Goal: Navigation & Orientation: Find specific page/section

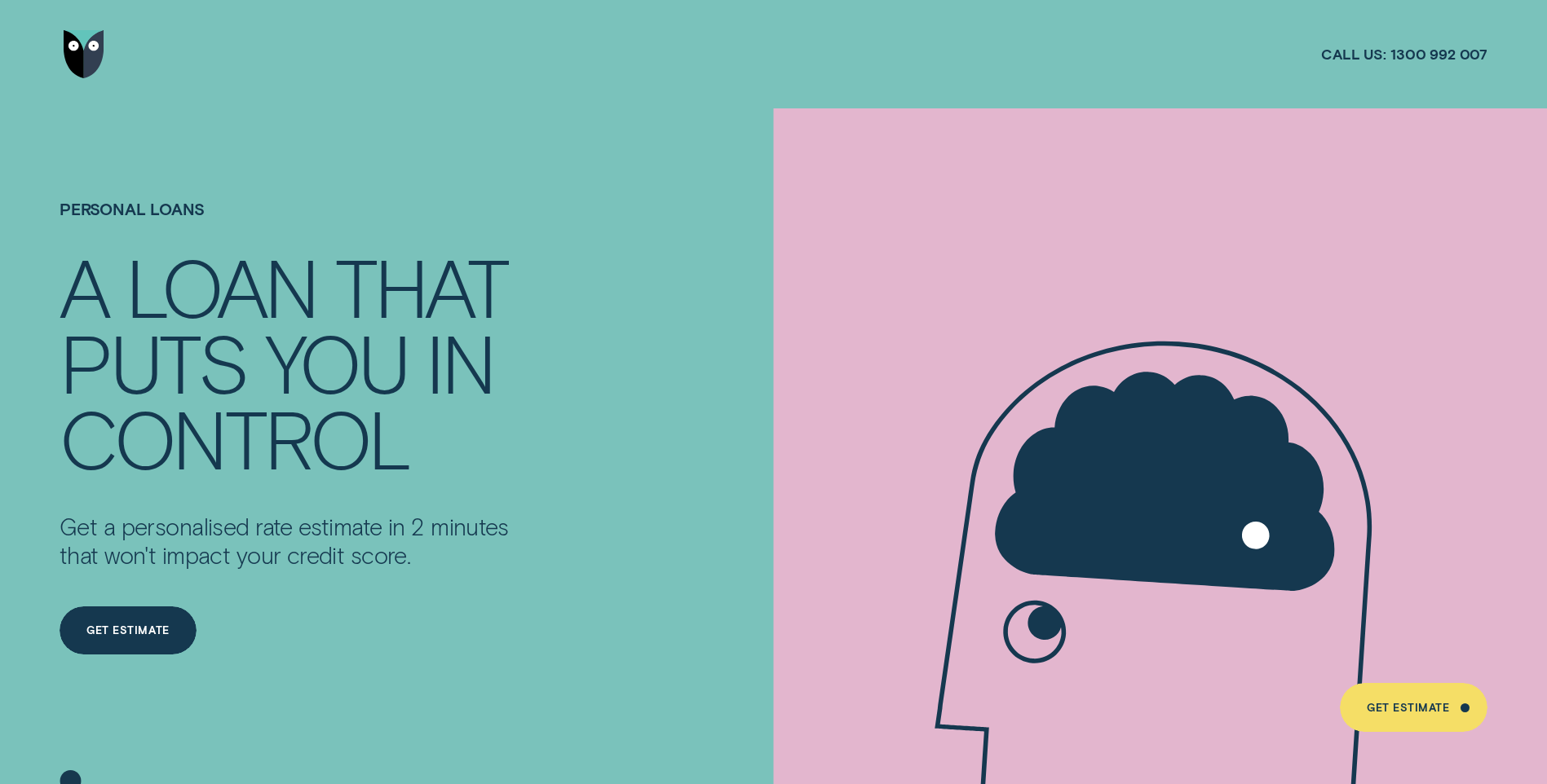
click at [84, 51] on img "Go to home page" at bounding box center [84, 55] width 40 height 48
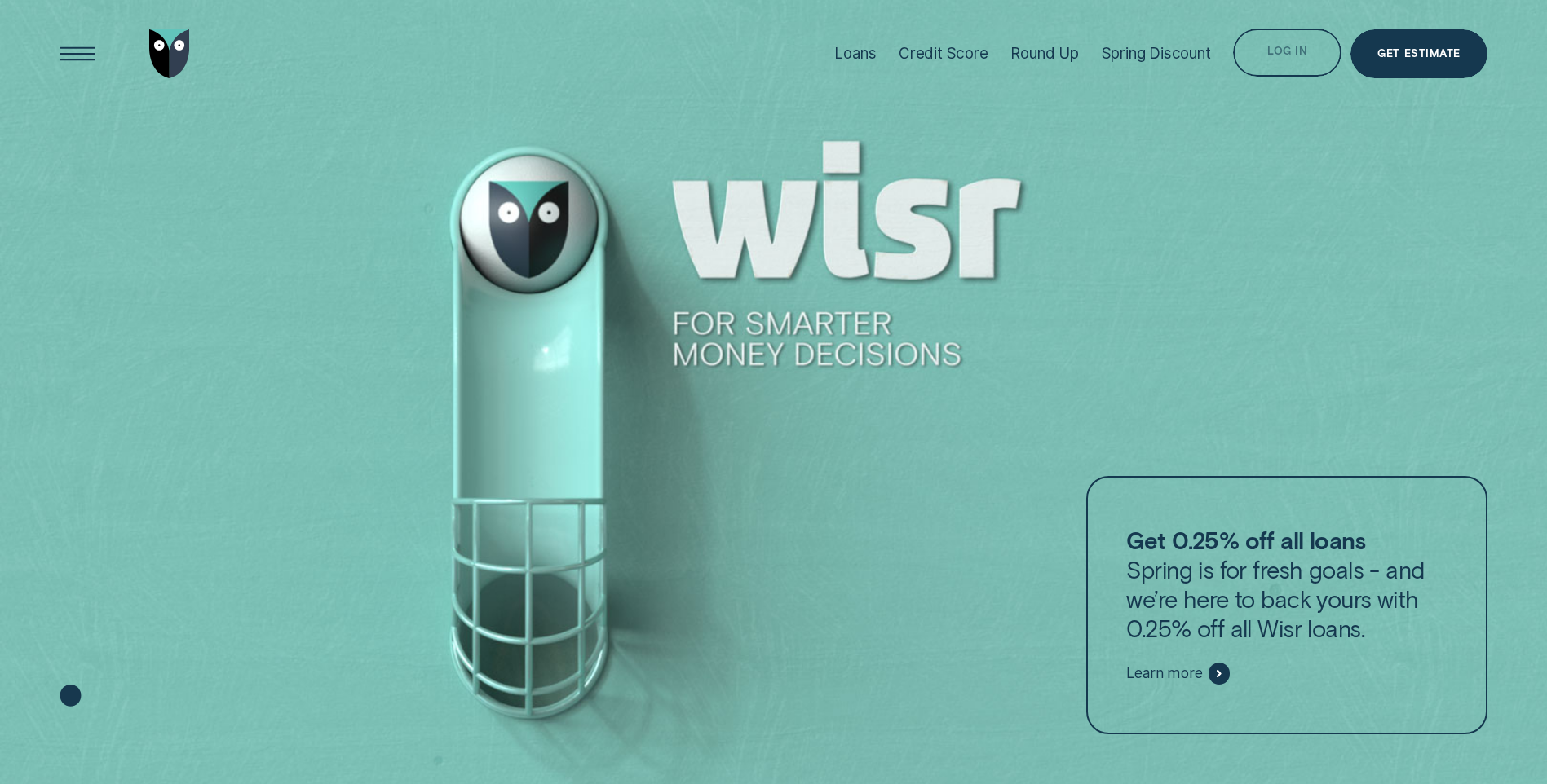
click at [1277, 49] on div "Log in" at bounding box center [1287, 54] width 40 height 10
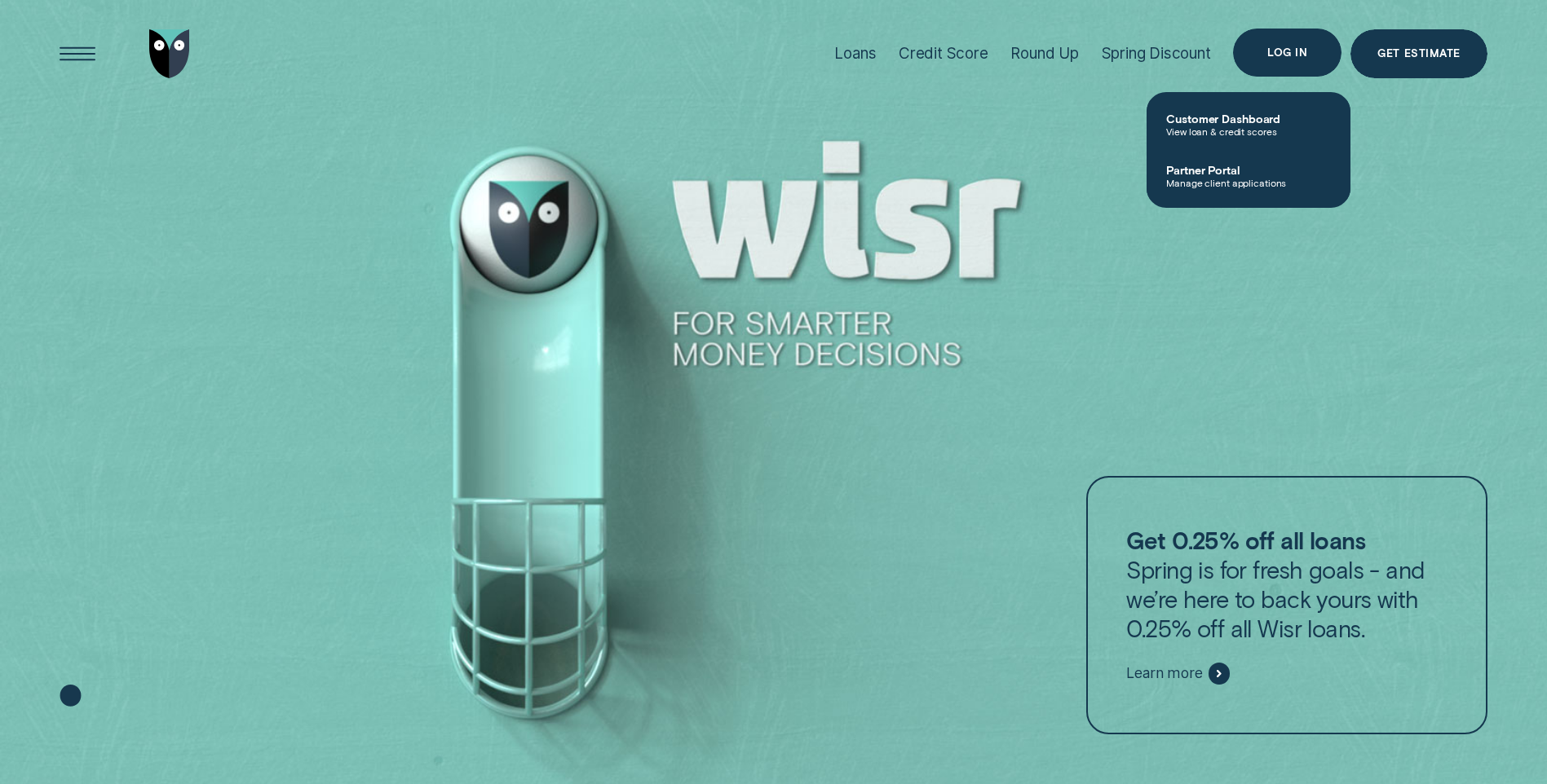
click at [1288, 50] on div "Log in" at bounding box center [1287, 53] width 40 height 10
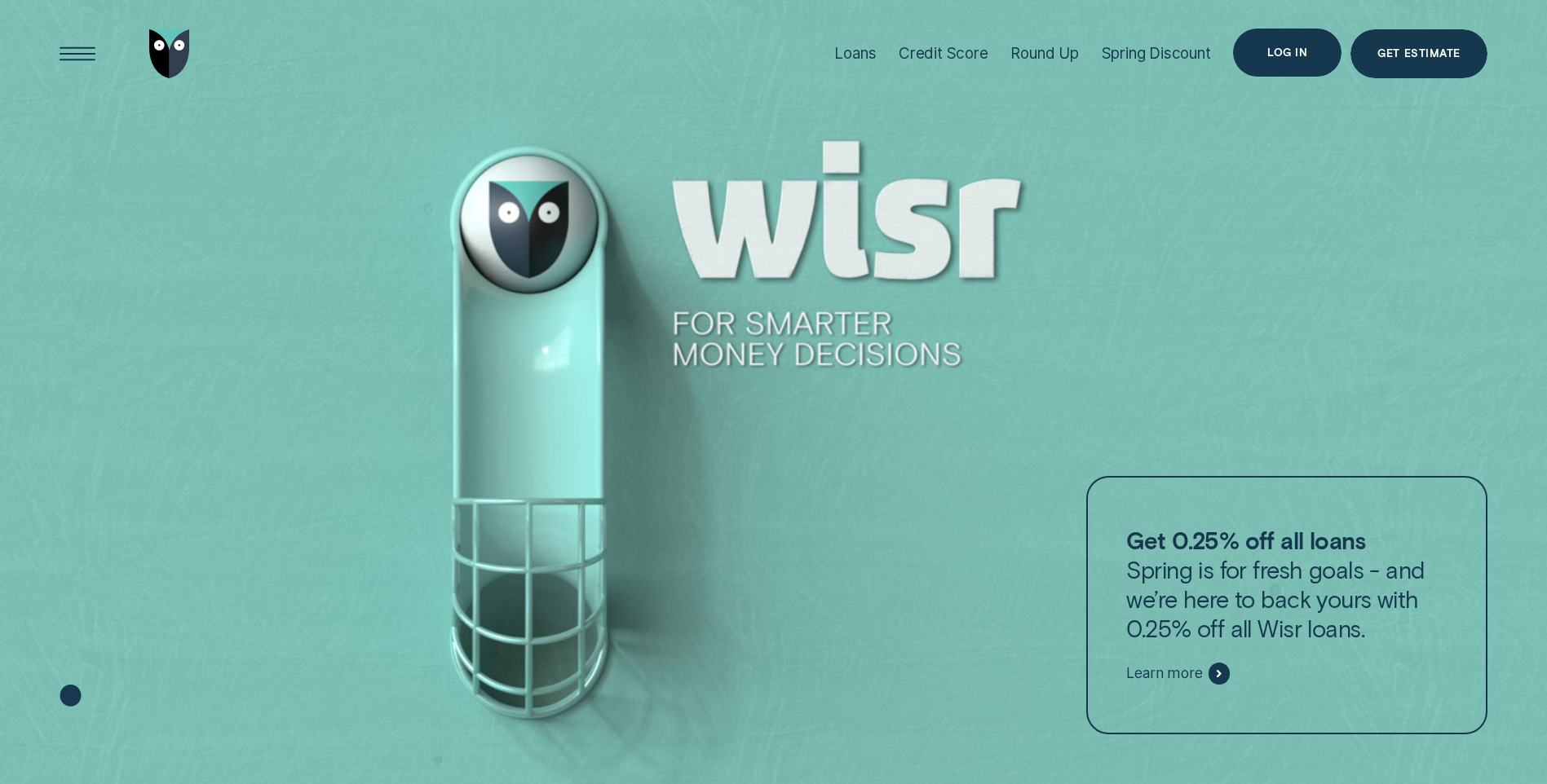
click at [1295, 53] on div "Log in" at bounding box center [1287, 53] width 40 height 10
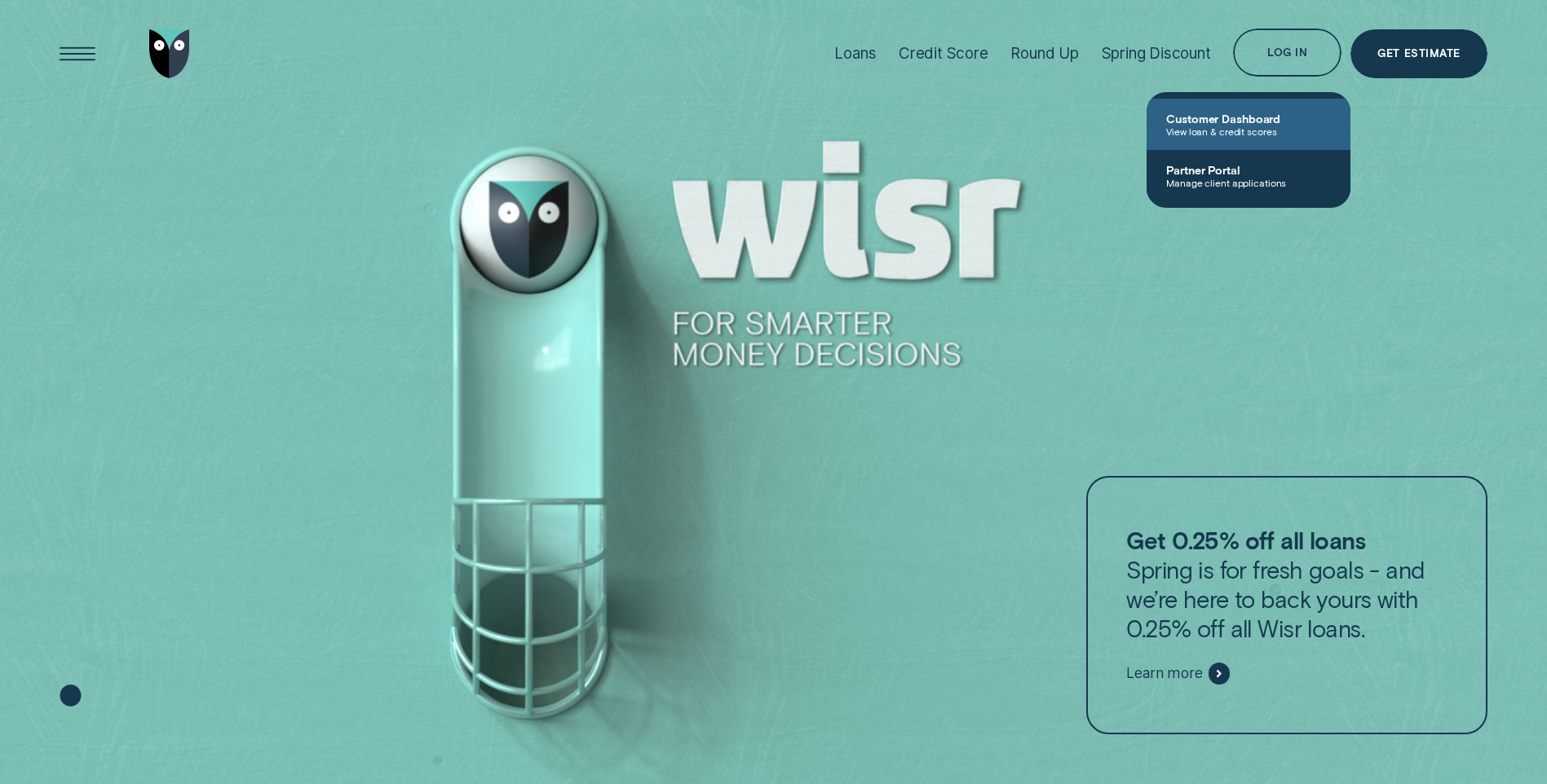
click at [1244, 128] on span "View loan & credit scores" at bounding box center [1248, 131] width 164 height 12
